Goal: Navigation & Orientation: Go to known website

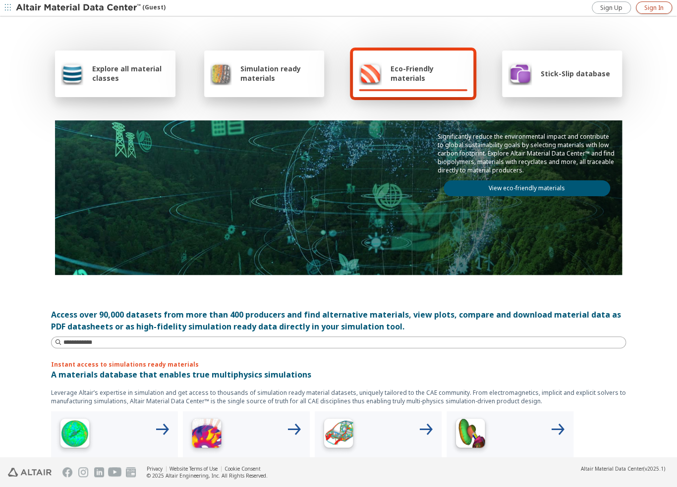
click at [652, 2] on link "Sign In" at bounding box center [654, 7] width 36 height 12
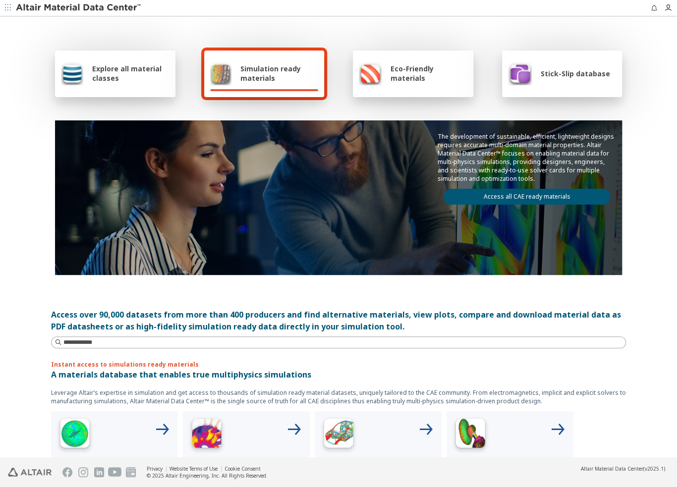
click at [7, 9] on icon "button" at bounding box center [8, 7] width 6 height 6
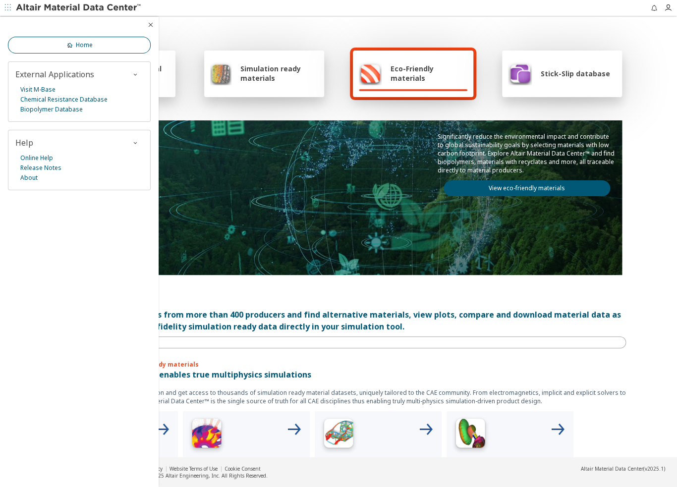
click at [125, 46] on link "Home" at bounding box center [79, 45] width 143 height 17
